Goal: Task Accomplishment & Management: Manage account settings

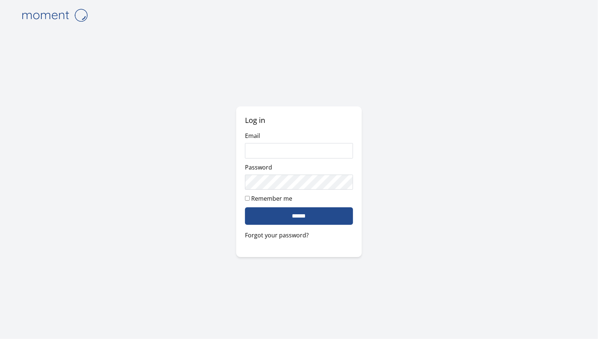
type input "**********"
click at [302, 219] on input "******" at bounding box center [299, 216] width 108 height 18
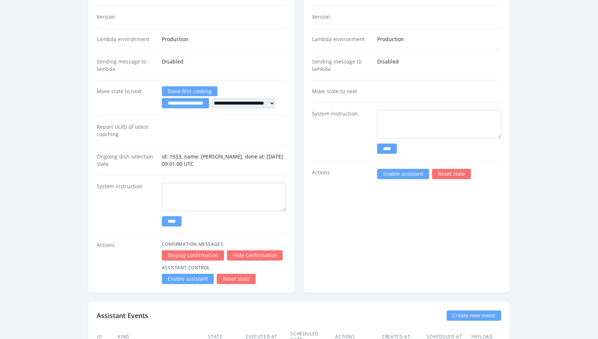
scroll to position [1251, 0]
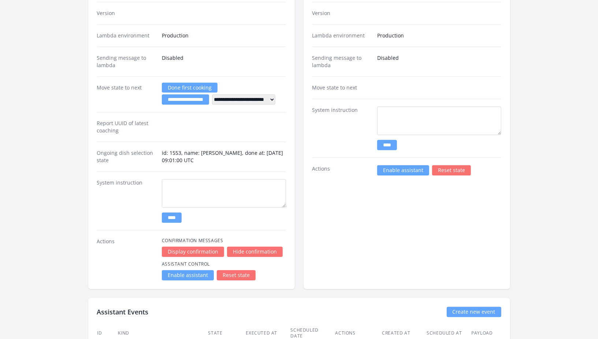
click at [186, 273] on link "Enable assistant" at bounding box center [188, 275] width 52 height 10
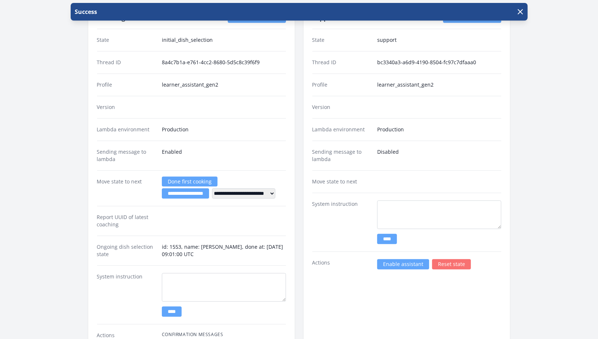
scroll to position [1304, 0]
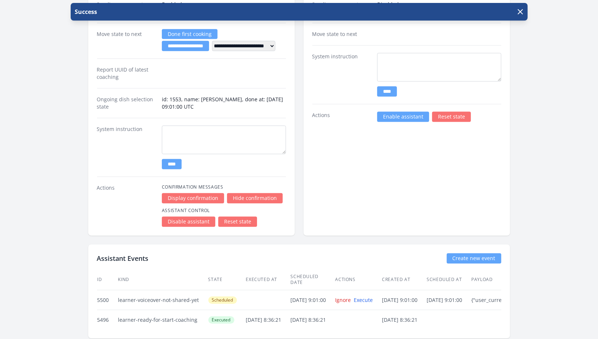
click at [394, 112] on link "Enable assistant" at bounding box center [403, 116] width 52 height 10
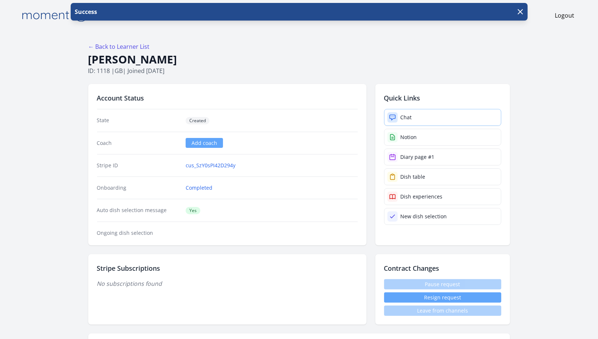
click at [407, 110] on link "Chat" at bounding box center [442, 117] width 117 height 17
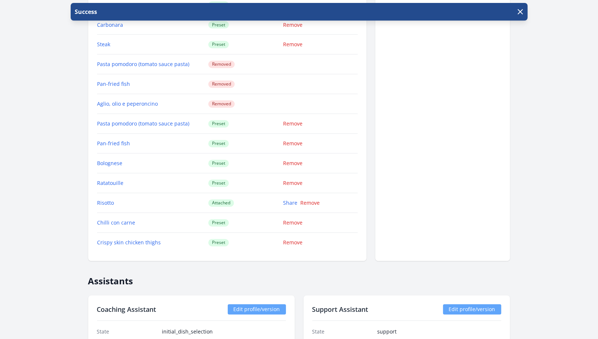
scroll to position [866, 0]
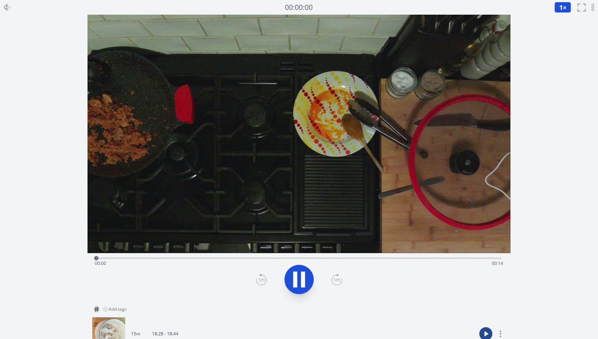
click at [432, 258] on div "Time elapsed: 00:00 Time remaining: 00:14" at bounding box center [299, 263] width 409 height 12
click at [477, 256] on div "Time elapsed: 00:11 Time remaining: 00:03" at bounding box center [299, 257] width 406 height 9
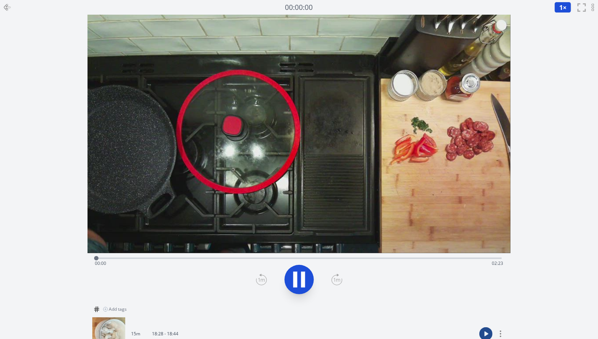
click at [478, 257] on div "Time elapsed: 00:00 Time remaining: 02:23" at bounding box center [299, 257] width 406 height 9
click at [316, 261] on div "Time elapsed: 02:14 Time remaining: 00:09" at bounding box center [299, 263] width 409 height 12
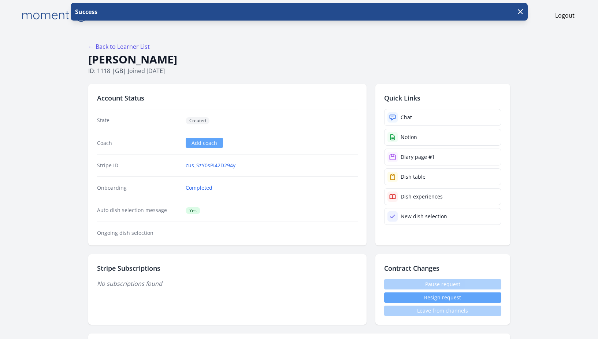
scroll to position [633, 0]
